Goal: Information Seeking & Learning: Check status

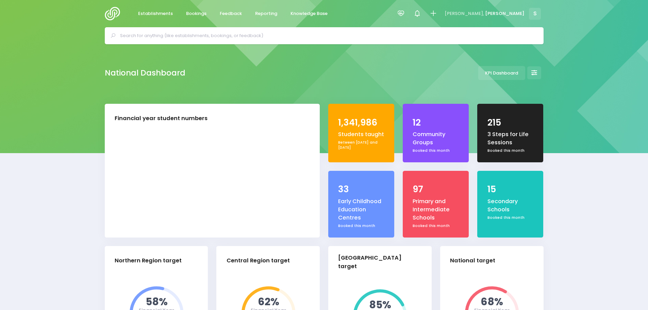
select select "5"
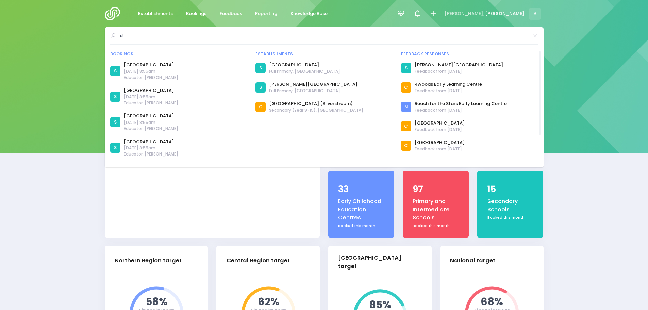
type input "s"
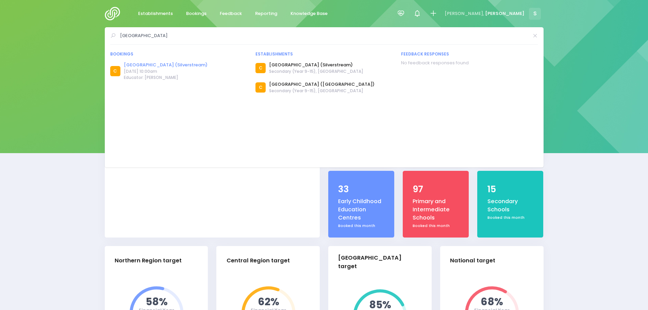
type input "st patricks college"
click at [155, 65] on link "St Patrick's College (Silverstream)" at bounding box center [166, 65] width 84 height 7
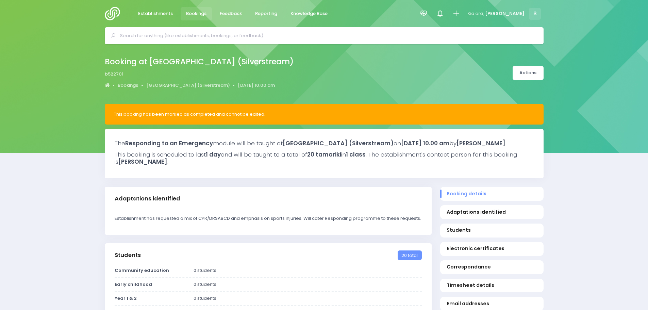
select select "5"
click at [188, 15] on span "Bookings" at bounding box center [196, 13] width 20 height 7
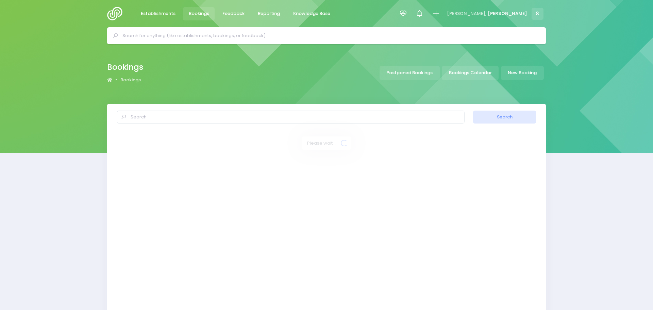
select select "20"
click at [473, 71] on link "Bookings Calendar" at bounding box center [468, 73] width 57 height 14
select select "20"
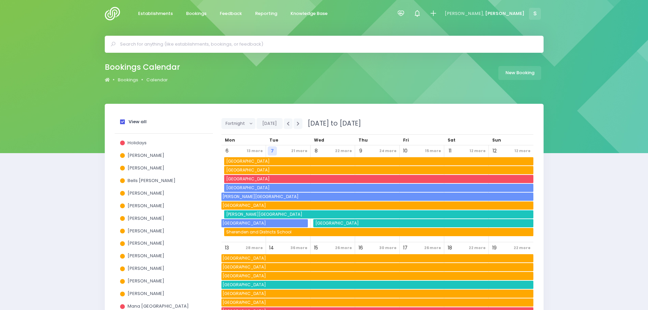
click at [121, 122] on span at bounding box center [122, 121] width 5 height 5
click at [0, 0] on input "View all" at bounding box center [0, 0] width 0 height 0
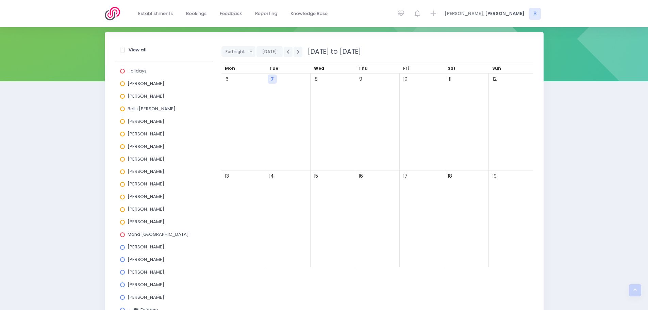
scroll to position [68, 0]
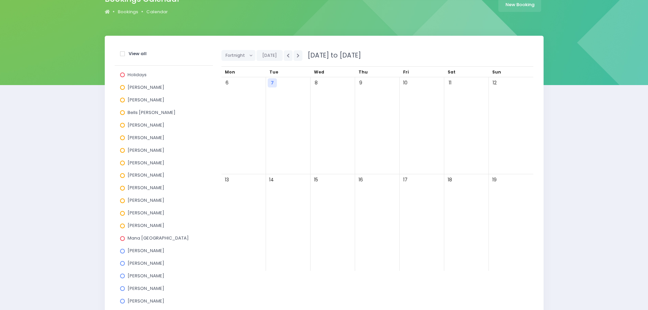
click at [123, 125] on span at bounding box center [122, 125] width 5 height 5
click at [0, 0] on input "Ebby Poutu" at bounding box center [0, 0] width 0 height 0
click at [238, 57] on span "Fortnight" at bounding box center [236, 55] width 21 height 10
click at [245, 108] on link "Month" at bounding box center [243, 107] width 44 height 13
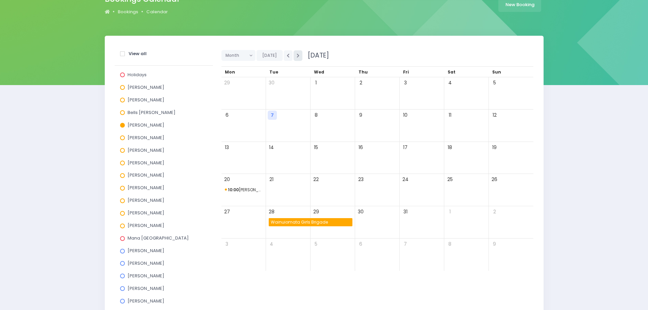
click at [298, 55] on icon "button" at bounding box center [298, 55] width 3 height 4
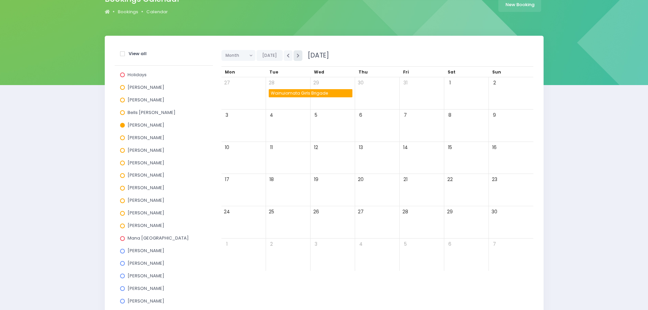
click at [298, 55] on icon "button" at bounding box center [298, 55] width 3 height 4
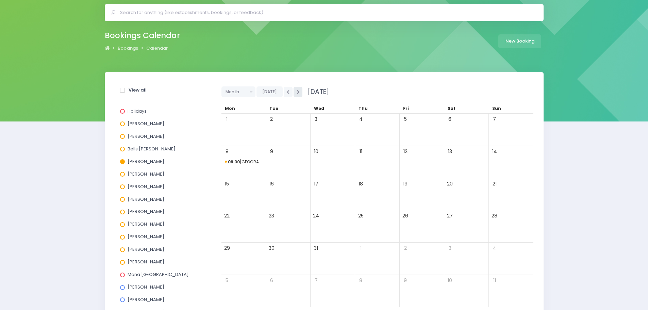
scroll to position [0, 0]
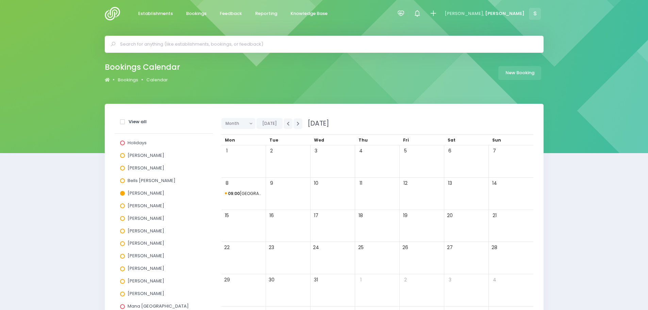
click at [151, 44] on input "text" at bounding box center [327, 44] width 414 height 10
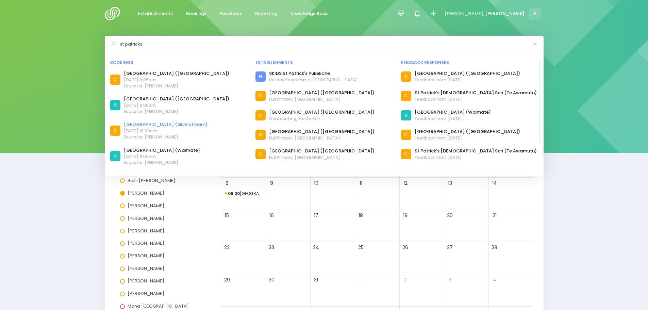
type input "st patricks"
click at [181, 123] on link "St Patrick's College (Silverstream)" at bounding box center [166, 124] width 84 height 7
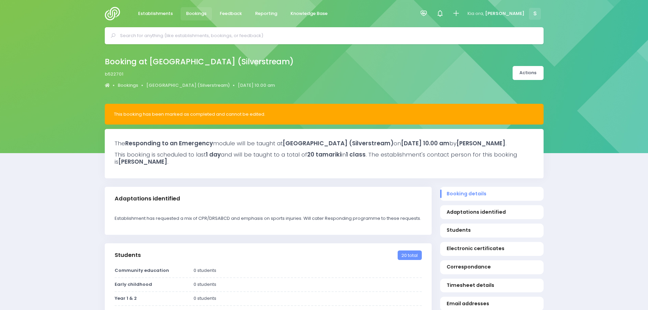
select select "5"
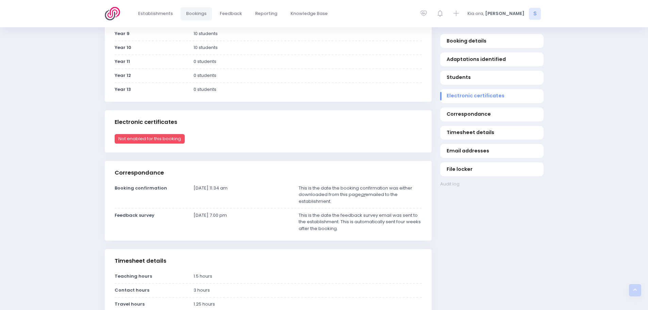
scroll to position [408, 0]
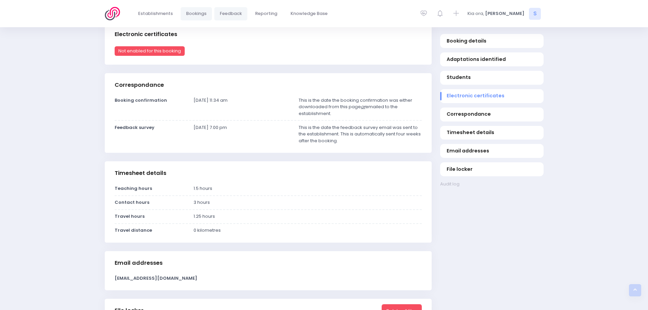
click at [231, 15] on span "Feedback" at bounding box center [231, 13] width 22 height 7
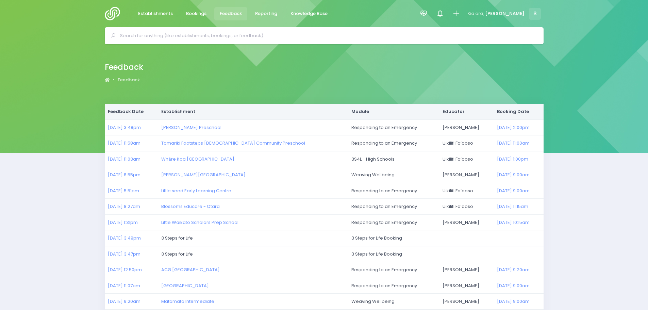
click at [184, 37] on input "text" at bounding box center [327, 36] width 414 height 10
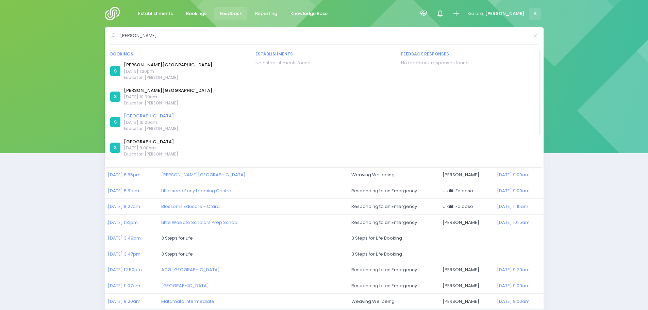
type input "nicky young"
click at [141, 116] on link "[GEOGRAPHIC_DATA]" at bounding box center [151, 116] width 54 height 7
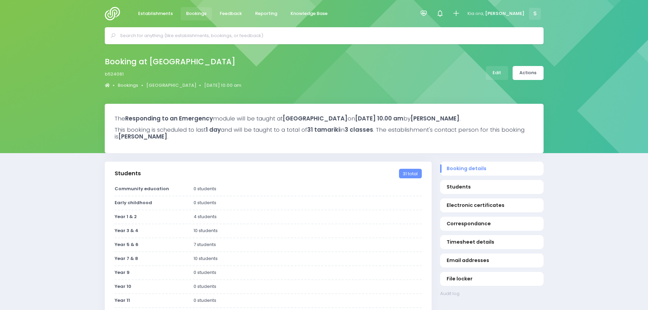
select select "5"
click at [143, 37] on input "text" at bounding box center [327, 36] width 414 height 10
click at [203, 14] on span "Bookings" at bounding box center [196, 13] width 20 height 7
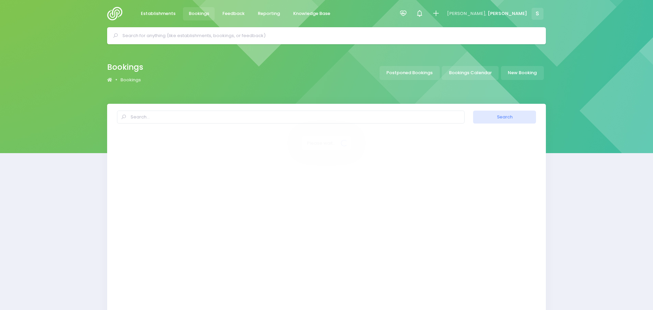
select select "20"
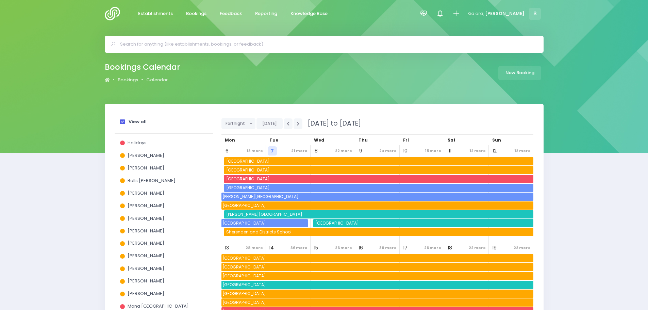
click at [122, 123] on span at bounding box center [122, 121] width 5 height 5
click at [0, 0] on input "View all" at bounding box center [0, 0] width 0 height 0
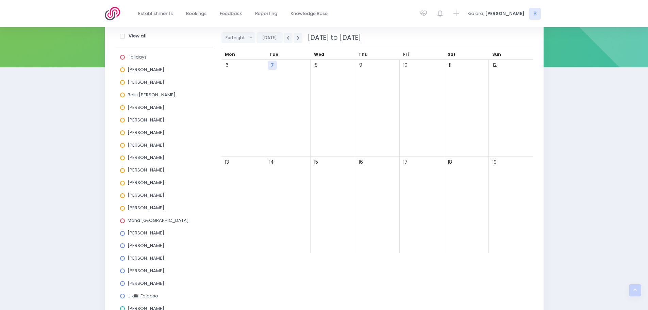
scroll to position [204, 0]
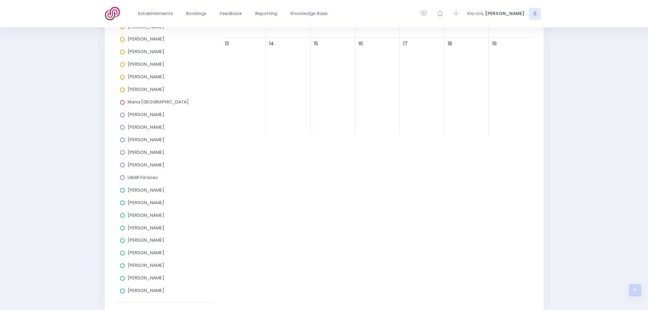
click at [122, 267] on span at bounding box center [122, 265] width 5 height 5
click at [0, 0] on input "[PERSON_NAME]" at bounding box center [0, 0] width 0 height 0
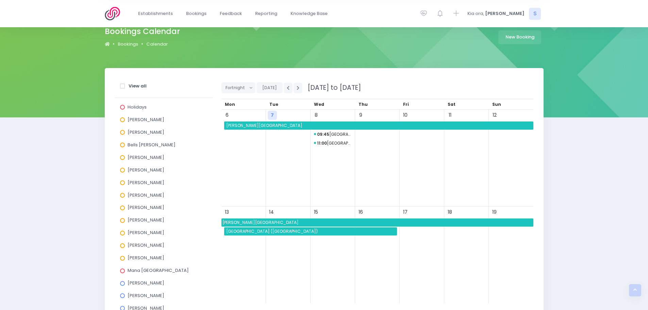
scroll to position [34, 0]
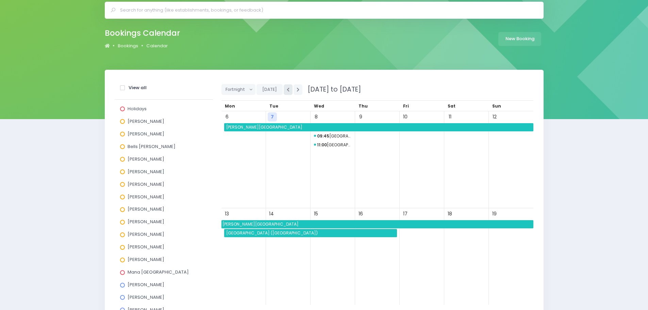
click at [288, 93] on button "button" at bounding box center [288, 89] width 9 height 11
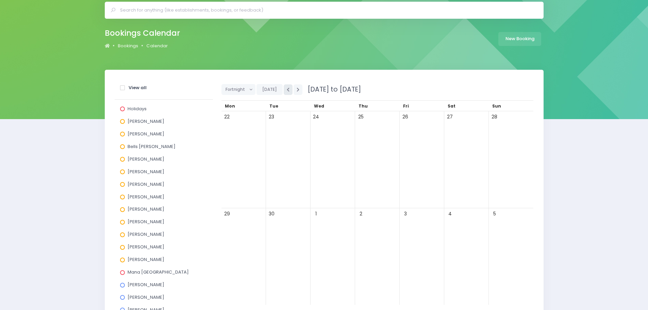
click at [288, 93] on button "button" at bounding box center [288, 89] width 9 height 11
click at [297, 90] on icon "button" at bounding box center [298, 89] width 3 height 4
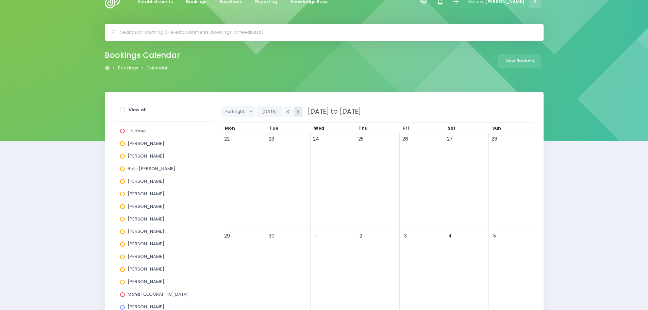
scroll to position [0, 0]
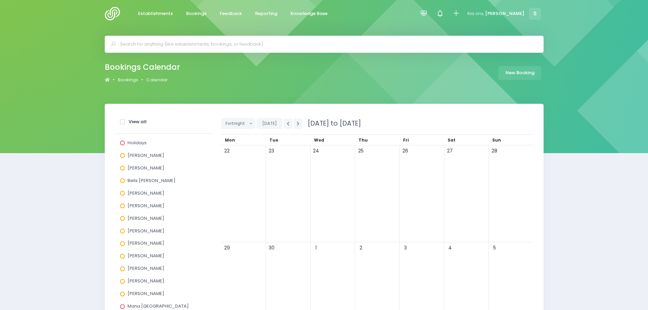
click at [170, 43] on input "text" at bounding box center [327, 44] width 414 height 10
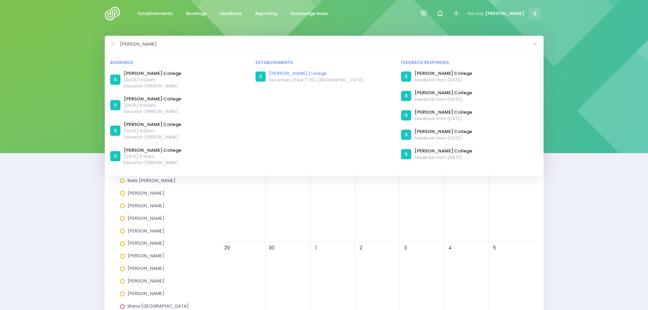
type input "james hargest"
click at [290, 73] on link "James Hargest College" at bounding box center [316, 73] width 94 height 7
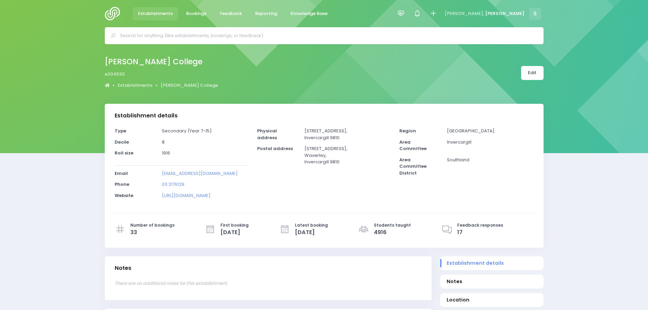
select select "5"
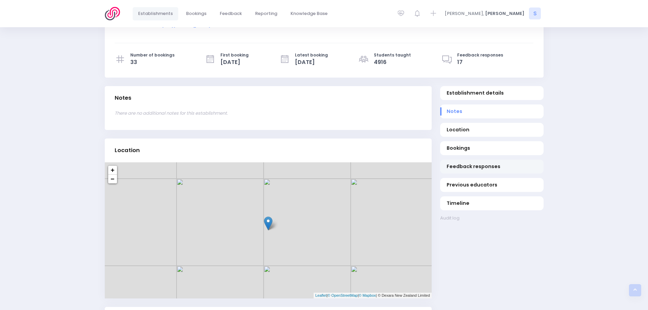
click at [461, 167] on span "Feedback responses" at bounding box center [492, 166] width 90 height 7
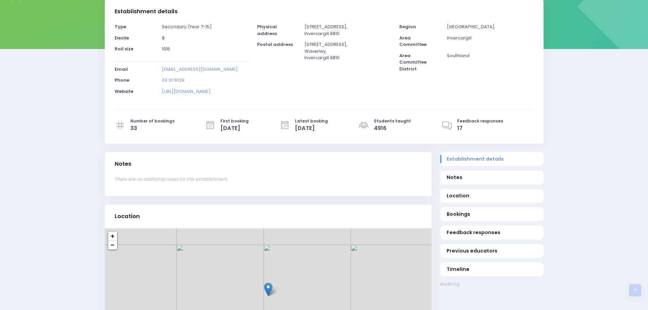
scroll to position [0, 0]
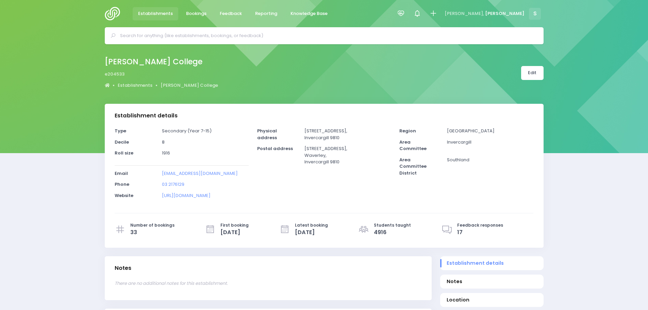
click at [138, 34] on input "text" at bounding box center [327, 36] width 414 height 10
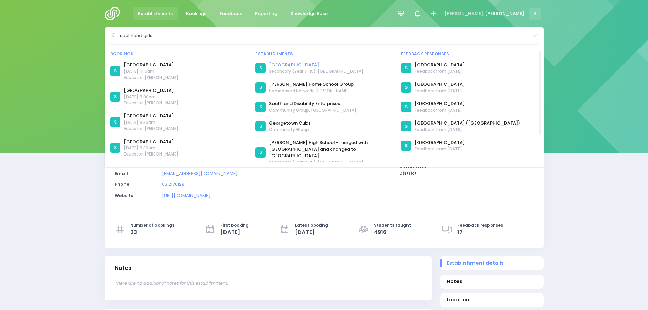
type input "southland girls"
click at [292, 65] on link "Southland Girls' High School" at bounding box center [316, 65] width 94 height 7
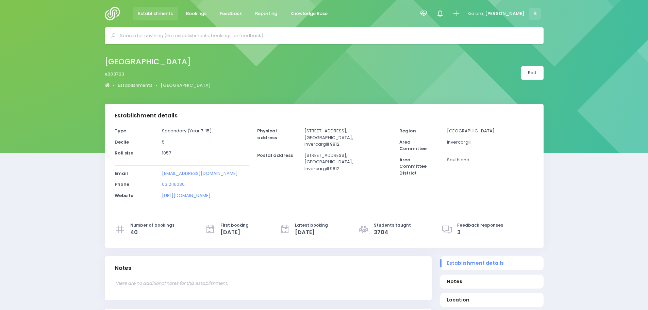
select select "5"
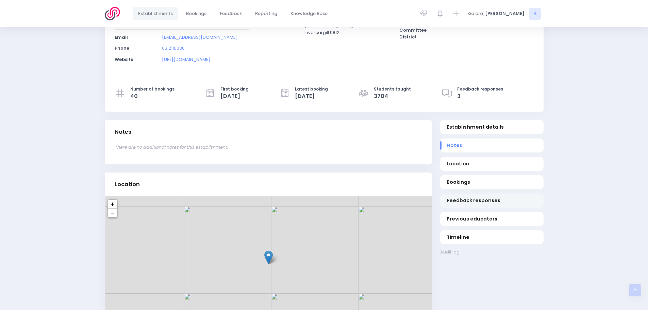
click at [477, 199] on span "Feedback responses" at bounding box center [492, 200] width 90 height 7
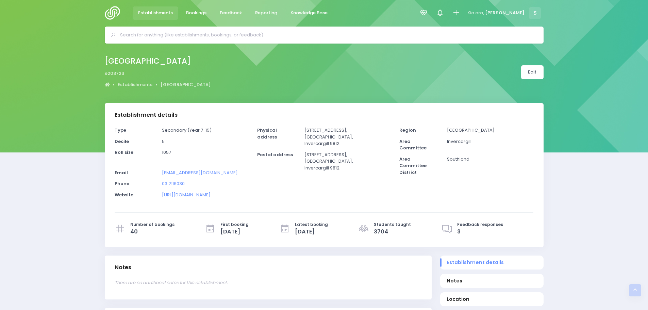
scroll to position [0, 0]
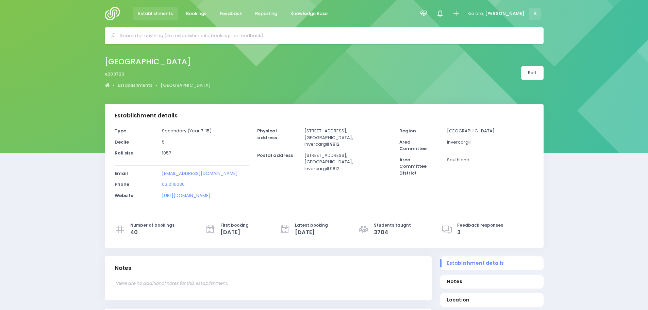
click at [129, 36] on input "text" at bounding box center [327, 36] width 414 height 10
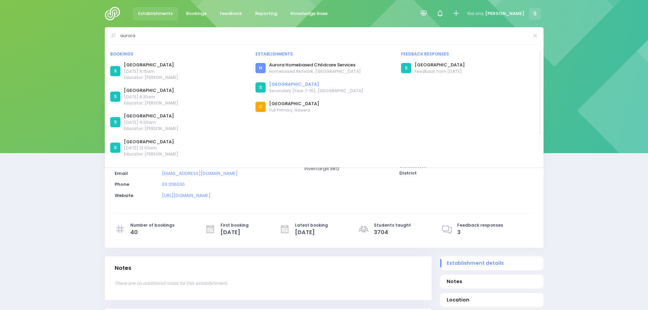
type input "aurora"
click at [294, 82] on link "Aurora College" at bounding box center [316, 84] width 94 height 7
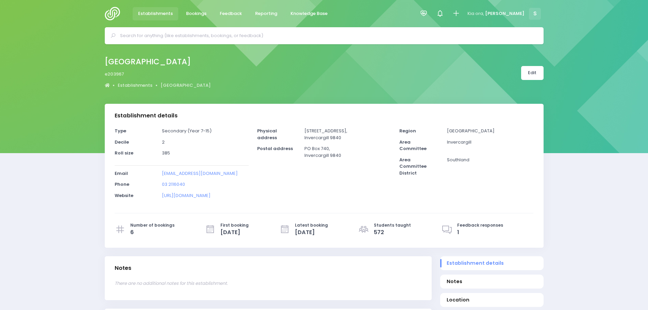
select select "5"
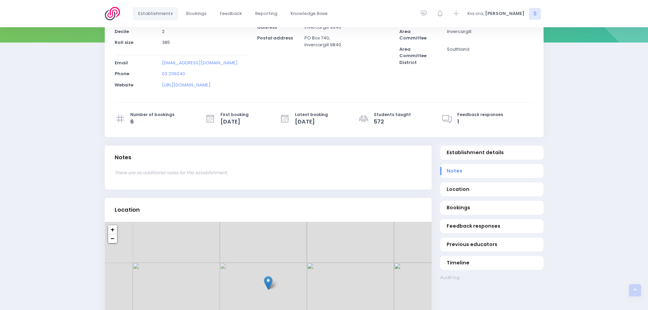
scroll to position [136, 0]
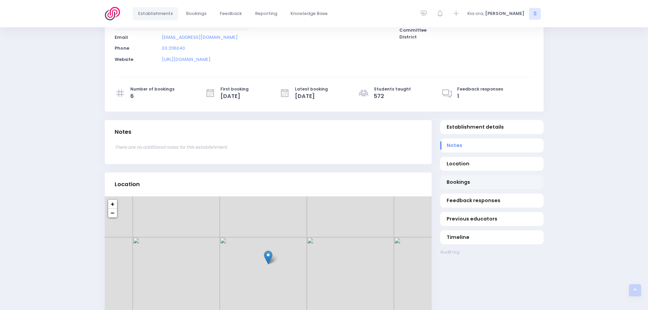
click at [454, 182] on span "Bookings" at bounding box center [492, 182] width 90 height 7
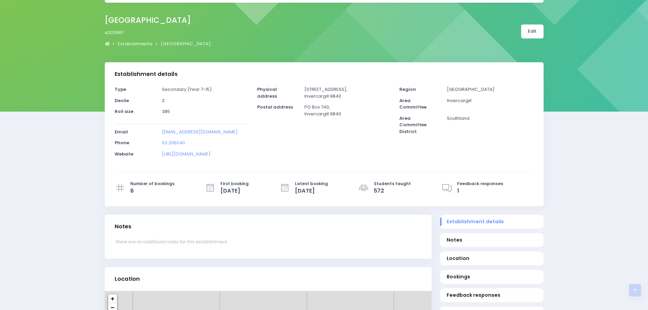
scroll to position [0, 0]
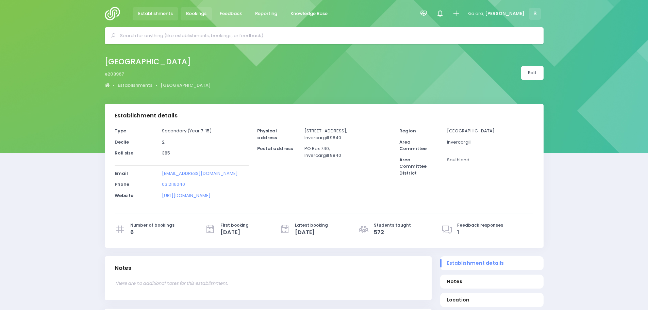
click at [197, 12] on span "Bookings" at bounding box center [196, 13] width 20 height 7
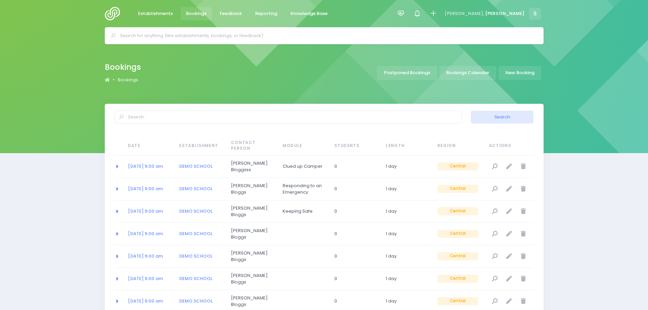
select select "20"
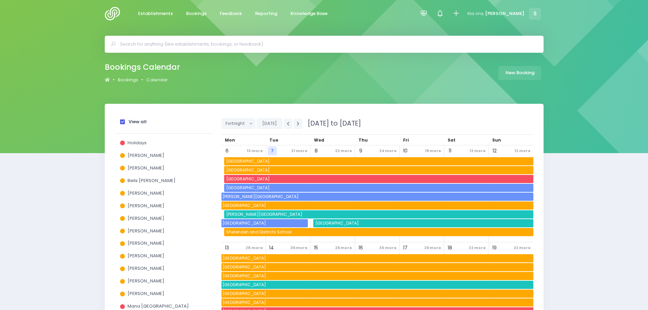
click at [122, 122] on span at bounding box center [122, 121] width 5 height 5
click at [0, 0] on input "View all" at bounding box center [0, 0] width 0 height 0
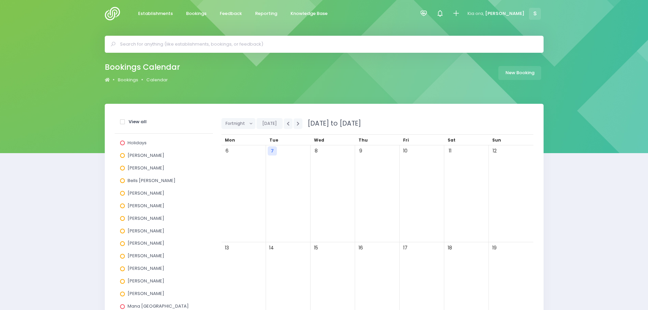
click at [122, 281] on span at bounding box center [122, 281] width 5 height 5
click at [0, 0] on input "[PERSON_NAME]" at bounding box center [0, 0] width 0 height 0
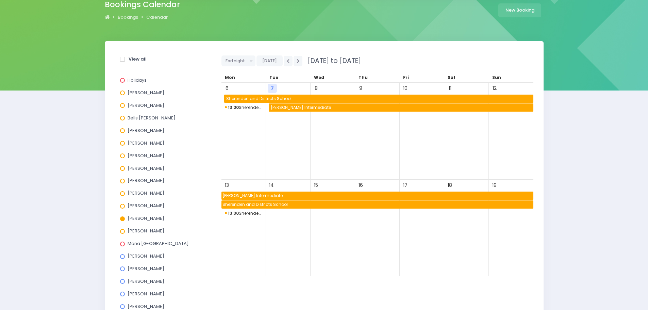
scroll to position [68, 0]
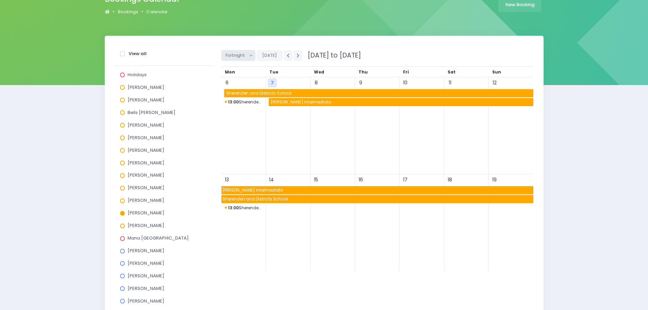
click at [246, 54] on span "Fortnight" at bounding box center [236, 55] width 21 height 10
click at [240, 108] on link "Month" at bounding box center [243, 107] width 44 height 13
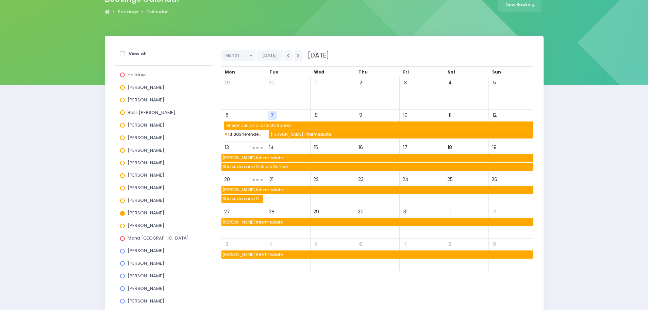
click at [259, 147] on span "1 more" at bounding box center [255, 147] width 17 height 9
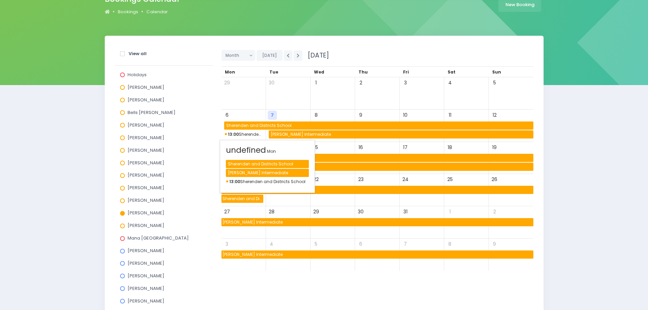
click at [245, 172] on div "[PERSON_NAME] Intermediate" at bounding box center [267, 173] width 83 height 8
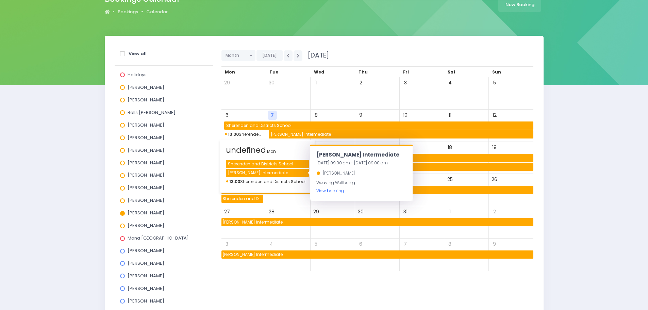
click at [321, 189] on link "View booking" at bounding box center [330, 191] width 28 height 6
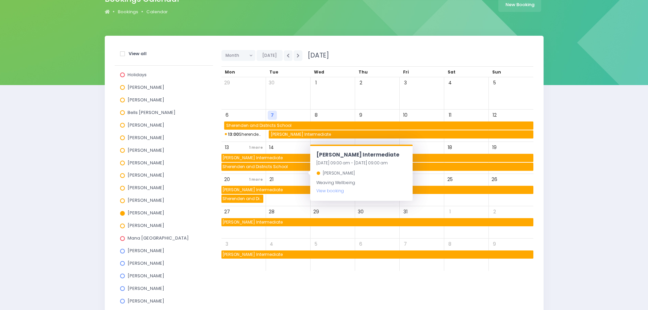
click at [227, 199] on span "Sherenden and Districts School" at bounding box center [242, 199] width 42 height 8
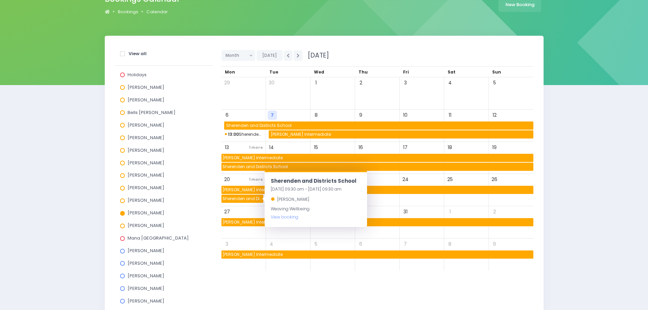
click at [253, 136] on span "13:00 Sherenden and Districts School" at bounding box center [244, 134] width 38 height 8
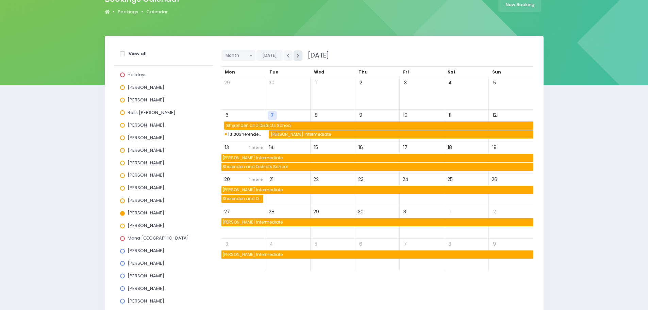
click at [295, 59] on button "button" at bounding box center [298, 55] width 9 height 11
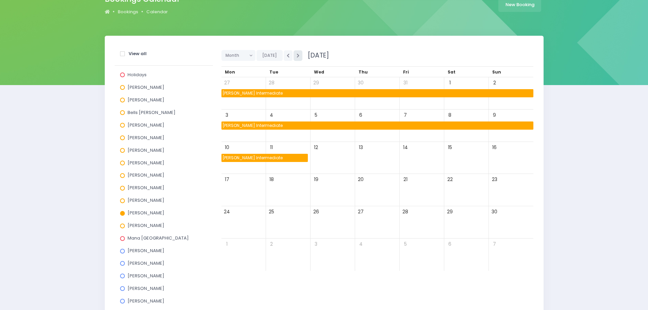
click at [295, 59] on button "button" at bounding box center [298, 55] width 9 height 11
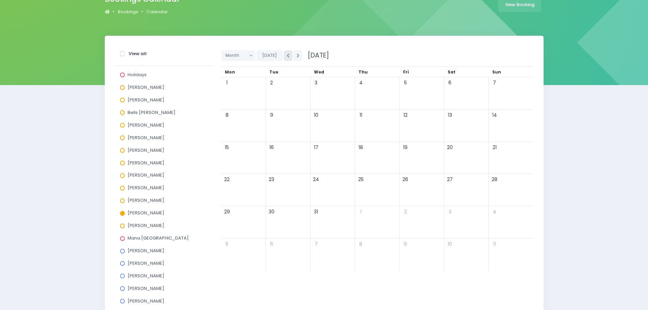
click at [289, 58] on button "button" at bounding box center [288, 55] width 9 height 11
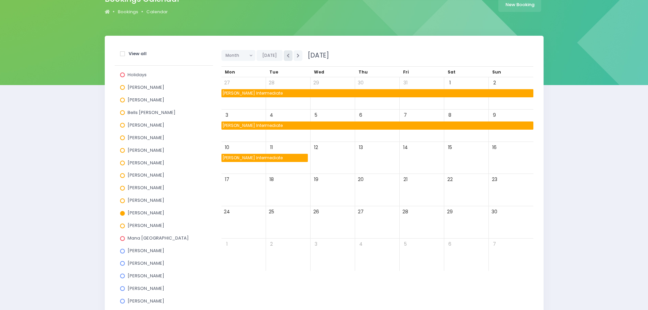
click at [288, 60] on button "button" at bounding box center [288, 55] width 9 height 11
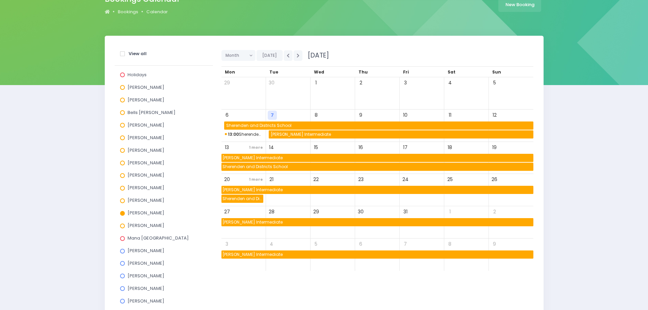
click at [281, 136] on span "[PERSON_NAME] Intermediate" at bounding box center [402, 134] width 264 height 8
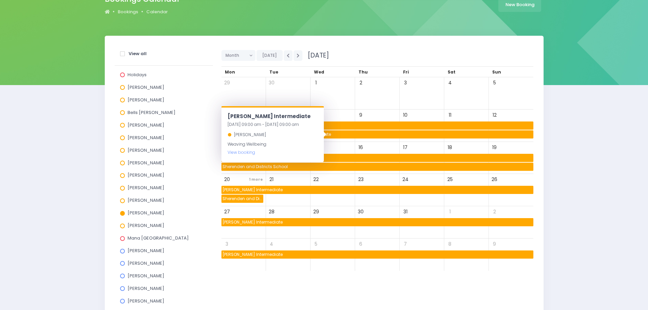
click at [206, 178] on div "[PERSON_NAME]" at bounding box center [163, 176] width 87 height 13
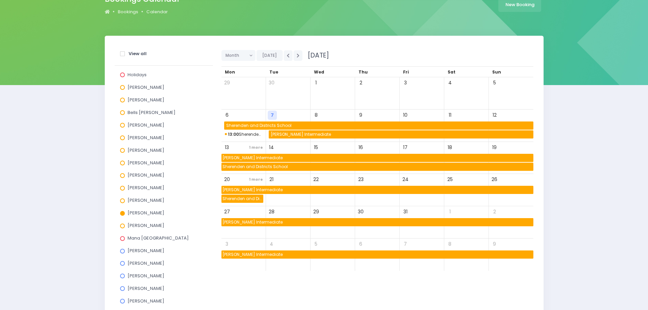
click at [122, 212] on span at bounding box center [122, 213] width 5 height 5
click at [0, 0] on input "[PERSON_NAME]" at bounding box center [0, 0] width 0 height 0
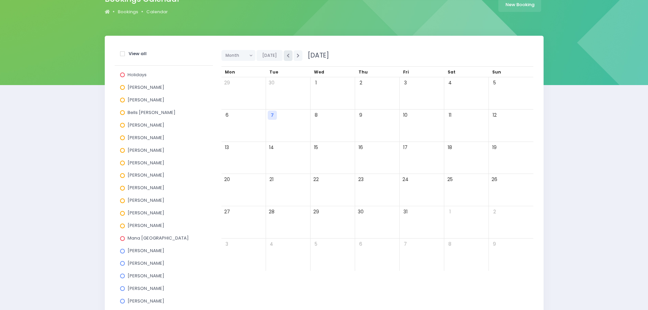
click at [285, 55] on button "button" at bounding box center [288, 55] width 9 height 11
click at [297, 57] on icon "button" at bounding box center [298, 55] width 3 height 4
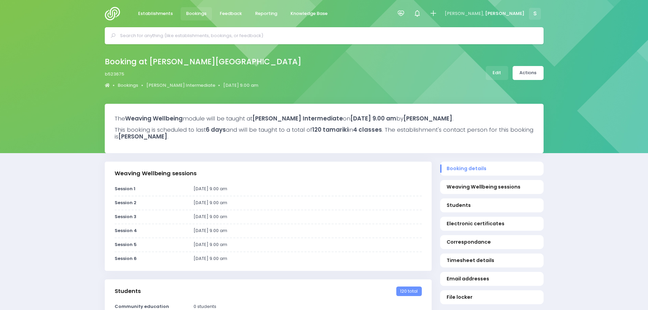
select select "5"
